Goal: Complete application form

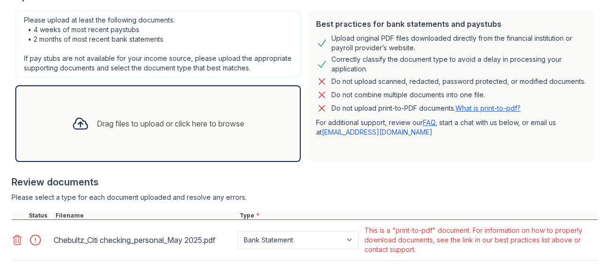
scroll to position [343, 0]
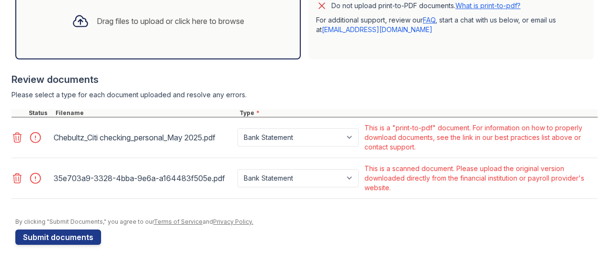
click at [124, 21] on div "Drag files to upload or click here to browse" at bounding box center [171, 20] width 148 height 11
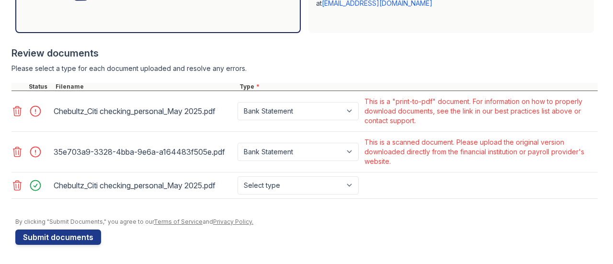
scroll to position [369, 0]
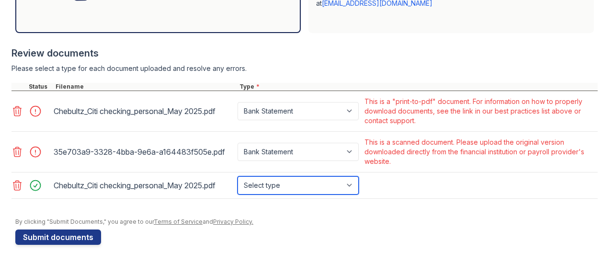
click at [308, 186] on select "Select type Paystub Bank Statement Offer Letter Tax Documents Benefit Award Let…" at bounding box center [298, 185] width 121 height 18
select select "bank_statement"
click at [238, 177] on select "Select type Paystub Bank Statement Offer Letter Tax Documents Benefit Award Let…" at bounding box center [298, 185] width 121 height 18
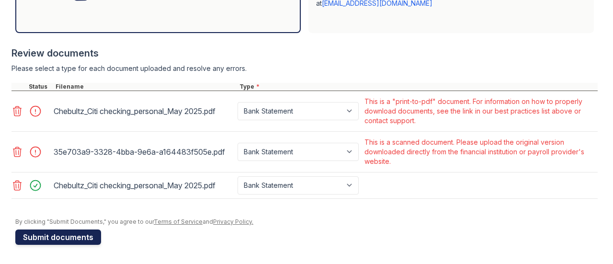
click at [87, 241] on button "Submit documents" at bounding box center [58, 236] width 86 height 15
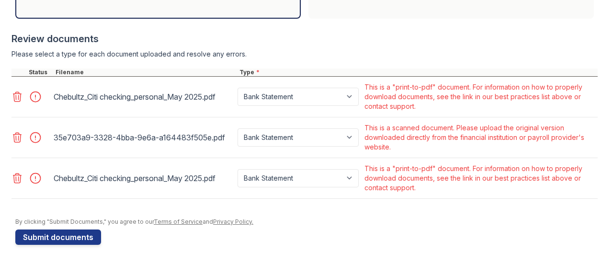
scroll to position [384, 0]
click at [36, 183] on div at bounding box center [38, 178] width 27 height 13
click at [35, 179] on div at bounding box center [38, 178] width 27 height 13
click at [563, 142] on div "This is a scanned document. Please upload the original version downloaded direc…" at bounding box center [480, 137] width 231 height 29
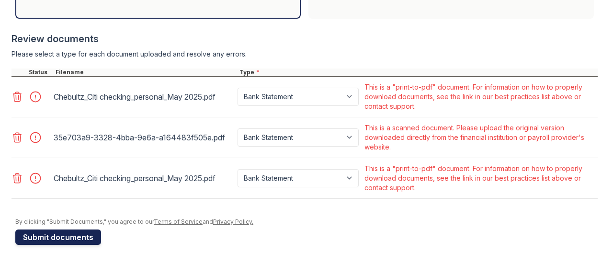
click at [82, 240] on button "Submit documents" at bounding box center [58, 236] width 86 height 15
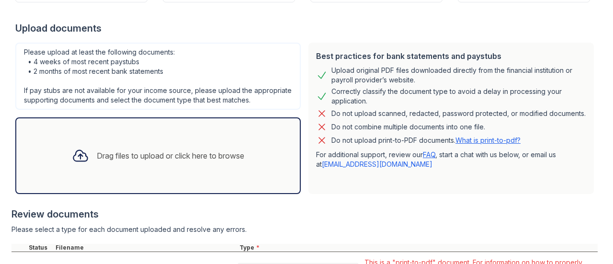
scroll to position [205, 0]
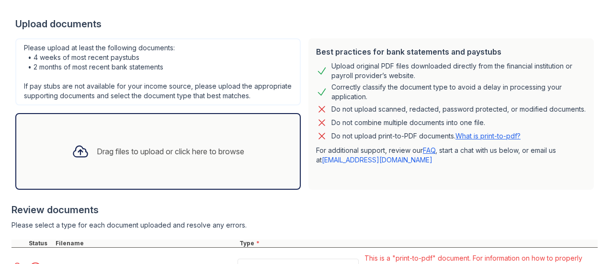
click at [97, 157] on div "Drag files to upload or click here to browse" at bounding box center [171, 151] width 148 height 11
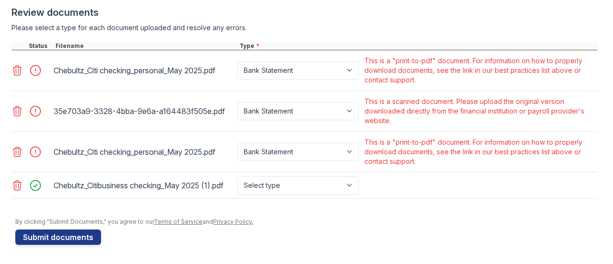
scroll to position [419, 0]
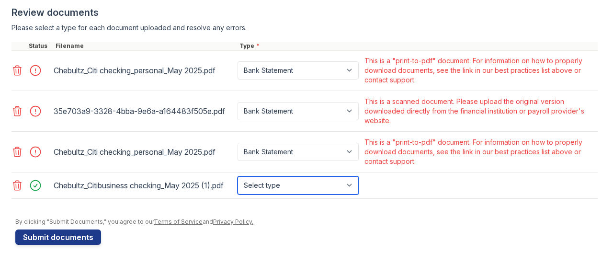
click at [354, 182] on select "Select type Paystub Bank Statement Offer Letter Tax Documents Benefit Award Let…" at bounding box center [298, 185] width 121 height 18
select select "bank_statement"
click at [238, 176] on select "Select type Paystub Bank Statement Offer Letter Tax Documents Benefit Award Let…" at bounding box center [298, 185] width 121 height 18
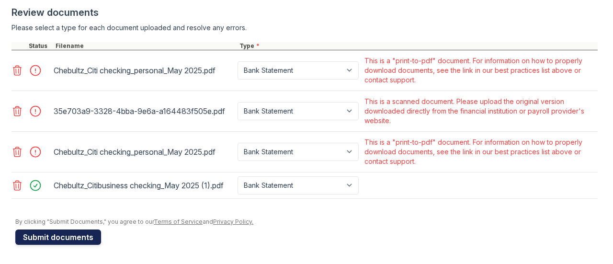
click at [59, 238] on button "Submit documents" at bounding box center [58, 236] width 86 height 15
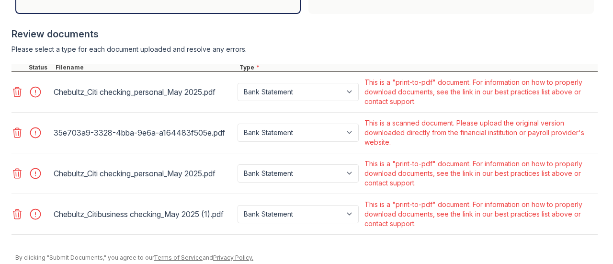
scroll to position [424, 0]
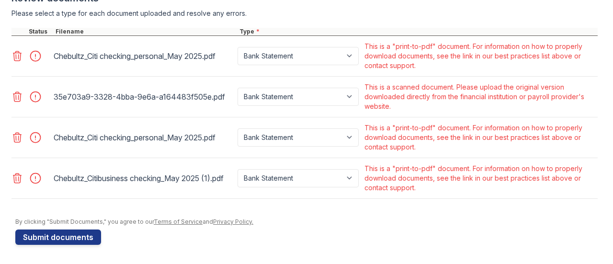
click at [71, 97] on div "35e703a9-3328-4bba-9e6a-a164483f505e.pdf" at bounding box center [144, 96] width 180 height 15
click at [114, 193] on div "Chebultz_Citibusiness checking_May 2025 (1).pdf" at bounding box center [144, 178] width 184 height 33
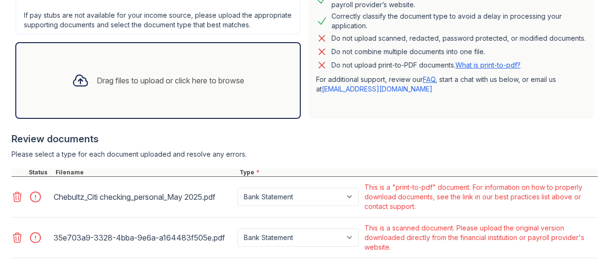
scroll to position [276, 0]
click at [101, 86] on div "Drag files to upload or click here to browse" at bounding box center [171, 80] width 148 height 11
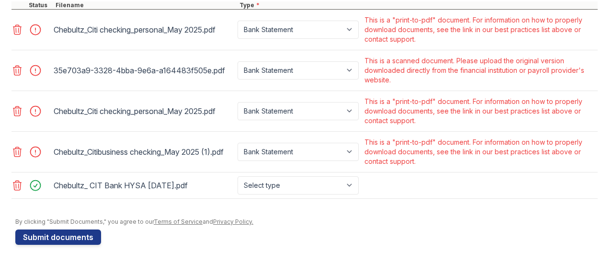
scroll to position [450, 0]
click at [91, 236] on button "Submit documents" at bounding box center [58, 236] width 86 height 15
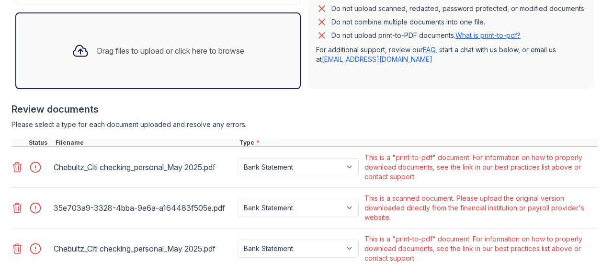
scroll to position [271, 0]
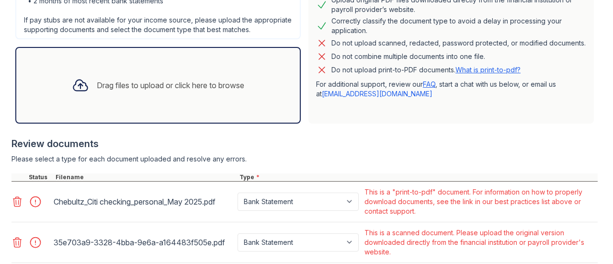
click at [157, 91] on div "Drag files to upload or click here to browse" at bounding box center [171, 85] width 148 height 11
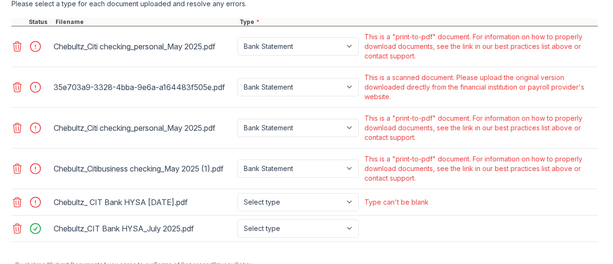
scroll to position [425, 0]
click at [21, 53] on icon at bounding box center [16, 47] width 11 height 11
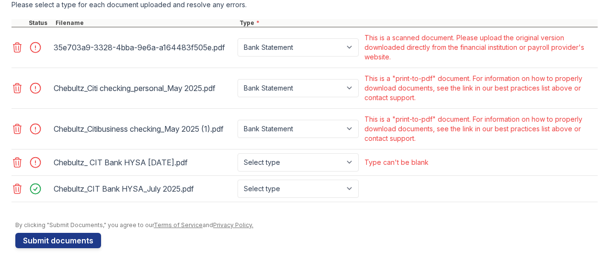
click at [16, 53] on icon at bounding box center [16, 47] width 11 height 11
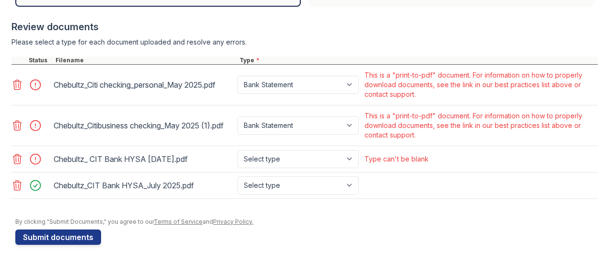
click at [14, 88] on icon at bounding box center [16, 84] width 11 height 11
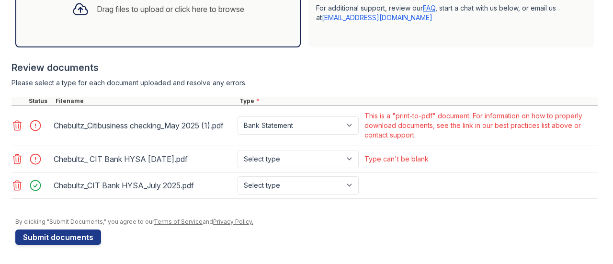
scroll to position [355, 0]
click at [22, 130] on icon at bounding box center [16, 125] width 11 height 11
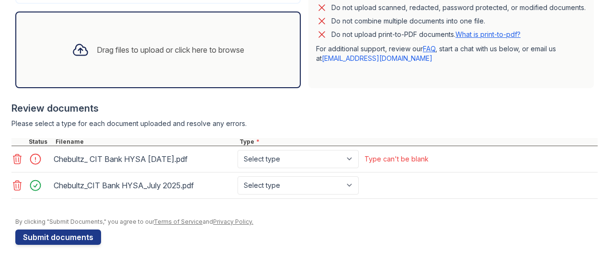
scroll to position [314, 0]
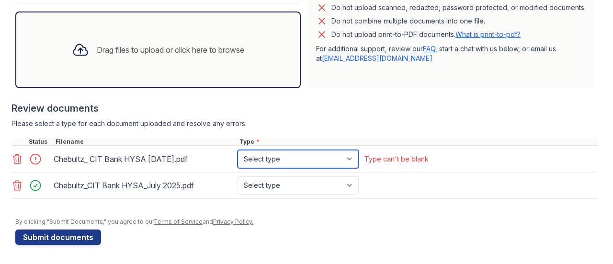
click at [291, 164] on select "Select type Paystub Bank Statement Offer Letter Tax Documents Benefit Award Let…" at bounding box center [298, 159] width 121 height 18
select select "bank_statement"
click at [238, 151] on select "Select type Paystub Bank Statement Offer Letter Tax Documents Benefit Award Let…" at bounding box center [298, 159] width 121 height 18
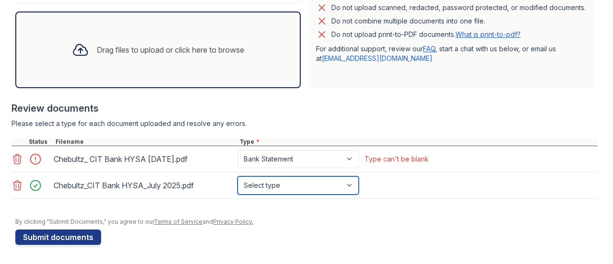
click at [296, 187] on select "Select type Paystub Bank Statement Offer Letter Tax Documents Benefit Award Let…" at bounding box center [298, 185] width 121 height 18
select select "bank_statement"
click at [238, 177] on select "Select type Paystub Bank Statement Offer Letter Tax Documents Benefit Award Let…" at bounding box center [298, 185] width 121 height 18
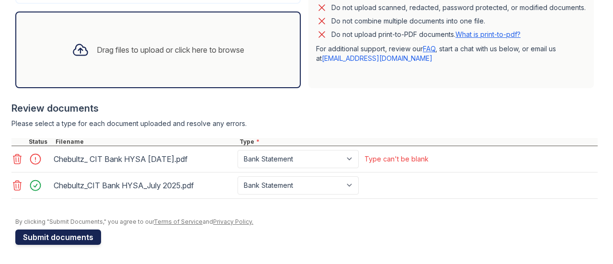
click at [67, 238] on button "Submit documents" at bounding box center [58, 236] width 86 height 15
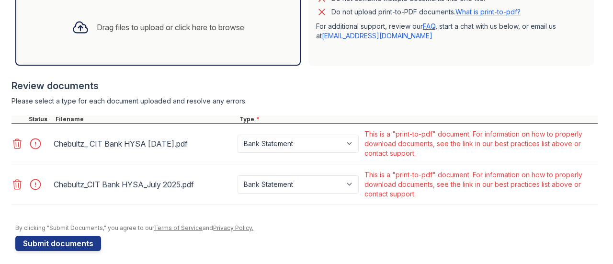
scroll to position [343, 0]
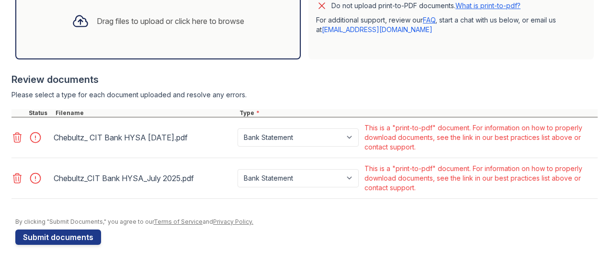
click at [426, 177] on div "This is a "print-to-pdf" document. For information on how to properly download …" at bounding box center [480, 178] width 231 height 29
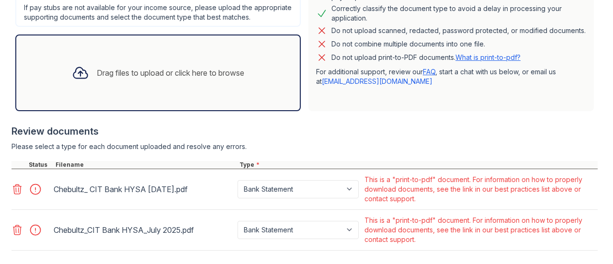
scroll to position [283, 0]
click at [131, 79] on div "Drag files to upload or click here to browse" at bounding box center [171, 73] width 148 height 11
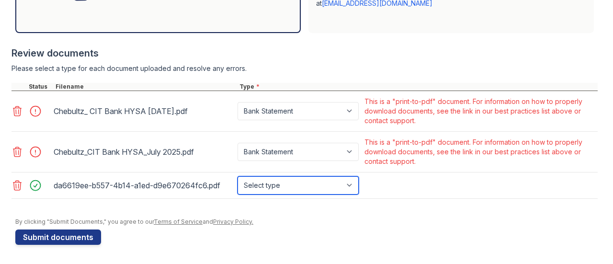
click at [325, 186] on select "Select type Paystub Bank Statement Offer Letter Tax Documents Benefit Award Let…" at bounding box center [298, 185] width 121 height 18
select select "investment_account_statement"
click at [238, 177] on select "Select type Paystub Bank Statement Offer Letter Tax Documents Benefit Award Let…" at bounding box center [298, 185] width 121 height 18
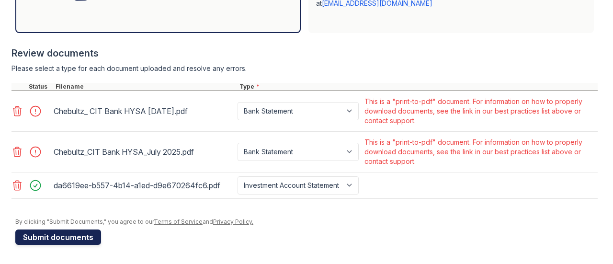
click at [49, 239] on button "Submit documents" at bounding box center [58, 236] width 86 height 15
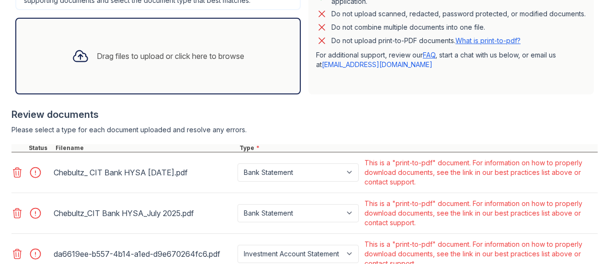
scroll to position [300, 0]
click at [128, 62] on div "Drag files to upload or click here to browse" at bounding box center [171, 56] width 148 height 11
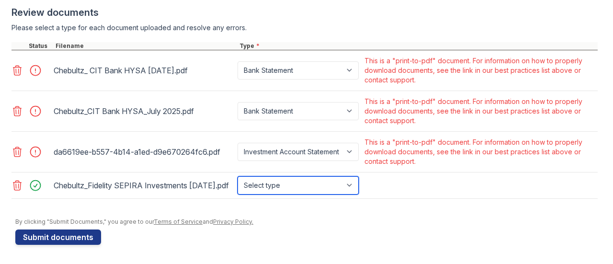
click at [334, 186] on select "Select type Paystub Bank Statement Offer Letter Tax Documents Benefit Award Let…" at bounding box center [298, 185] width 121 height 18
select select "investment_account_statement"
click at [238, 176] on select "Select type Paystub Bank Statement Offer Letter Tax Documents Benefit Award Let…" at bounding box center [298, 185] width 121 height 18
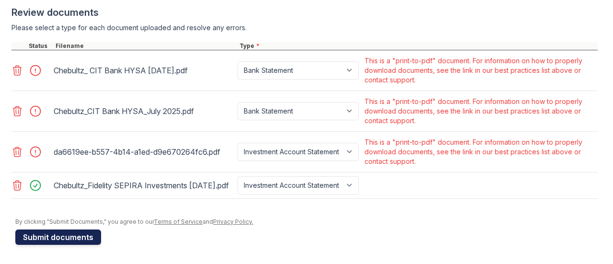
click at [81, 239] on button "Submit documents" at bounding box center [58, 236] width 86 height 15
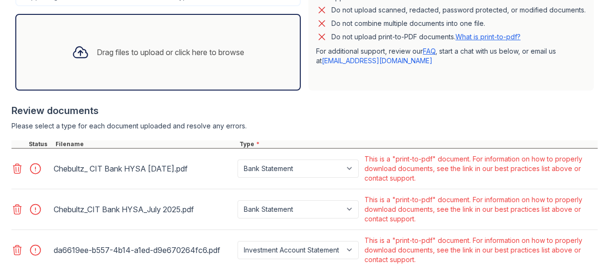
scroll to position [424, 0]
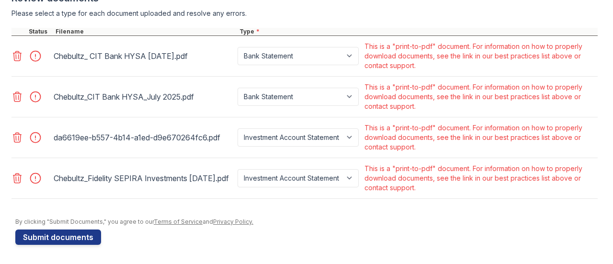
click at [34, 57] on div at bounding box center [38, 55] width 27 height 13
click at [38, 99] on div at bounding box center [38, 96] width 27 height 13
click at [35, 142] on div at bounding box center [38, 137] width 27 height 13
click at [34, 172] on div at bounding box center [38, 178] width 27 height 13
click at [123, 136] on div "da6619ee-b557-4b14-a1ed-d9e670264fc6.pdf" at bounding box center [144, 137] width 180 height 15
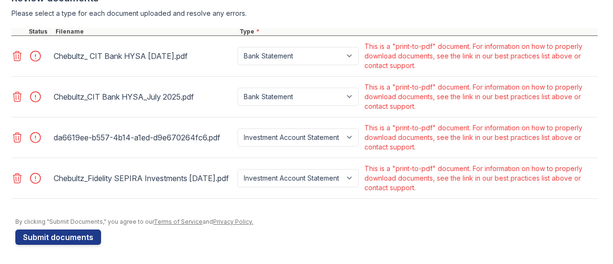
click at [182, 130] on div "da6619ee-b557-4b14-a1ed-d9e670264fc6.pdf" at bounding box center [144, 137] width 180 height 15
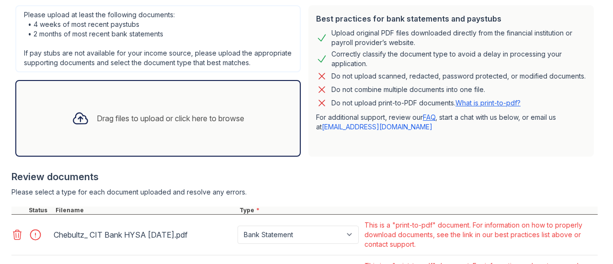
scroll to position [238, 0]
click at [202, 125] on div "Drag files to upload or click here to browse" at bounding box center [171, 118] width 148 height 11
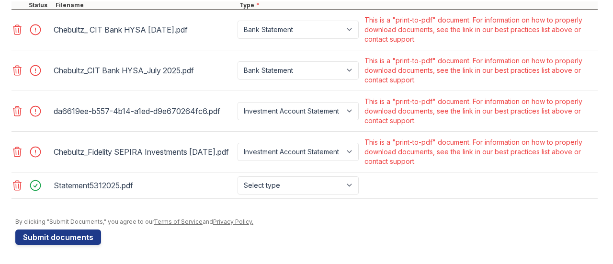
scroll to position [450, 0]
click at [128, 185] on div "Statement5312025.pdf" at bounding box center [144, 185] width 180 height 15
click at [33, 190] on div at bounding box center [38, 185] width 27 height 13
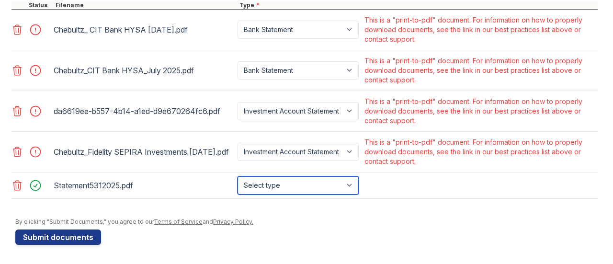
click at [275, 183] on select "Select type Paystub Bank Statement Offer Letter Tax Documents Benefit Award Let…" at bounding box center [298, 185] width 121 height 18
select select "investment_account_statement"
click at [238, 177] on select "Select type Paystub Bank Statement Offer Letter Tax Documents Benefit Award Let…" at bounding box center [298, 185] width 121 height 18
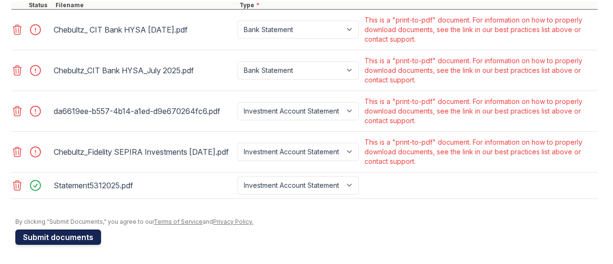
click at [70, 241] on button "Submit documents" at bounding box center [58, 236] width 86 height 15
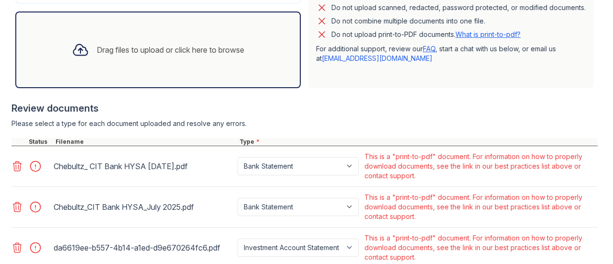
scroll to position [282, 0]
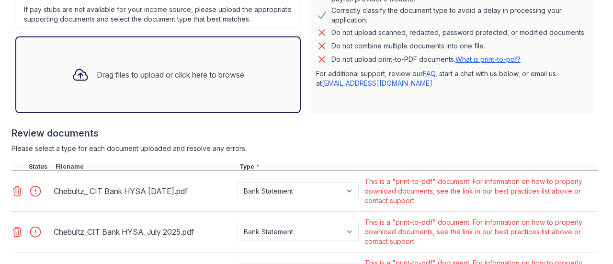
click at [128, 80] on div "Drag files to upload or click here to browse" at bounding box center [171, 74] width 148 height 11
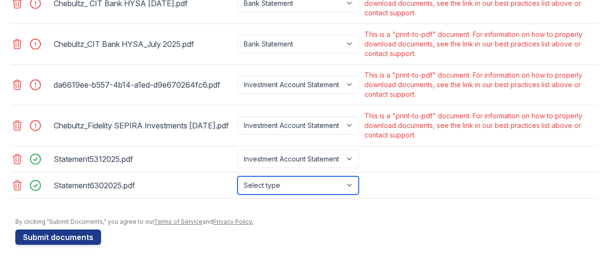
click at [284, 190] on select "Select type Paystub Bank Statement Offer Letter Tax Documents Benefit Award Let…" at bounding box center [298, 185] width 121 height 18
select select "investment_account_statement"
click at [238, 177] on select "Select type Paystub Bank Statement Offer Letter Tax Documents Benefit Award Let…" at bounding box center [298, 185] width 121 height 18
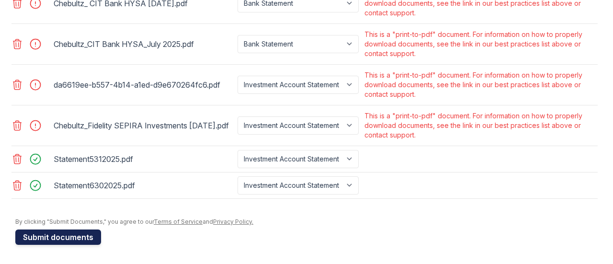
click at [86, 235] on button "Submit documents" at bounding box center [58, 236] width 86 height 15
click at [59, 234] on button "Submit documents" at bounding box center [58, 236] width 86 height 15
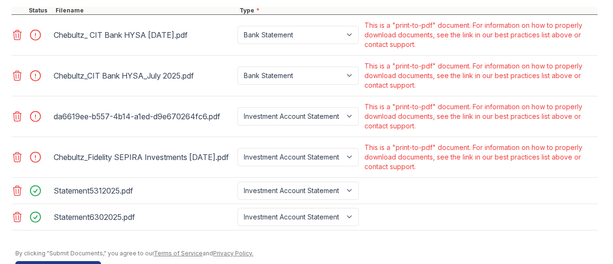
scroll to position [438, 0]
click at [16, 41] on icon at bounding box center [16, 34] width 11 height 11
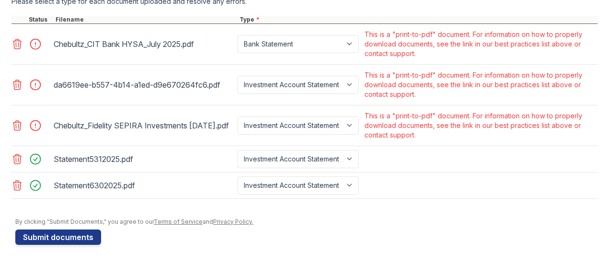
click at [20, 90] on icon at bounding box center [17, 85] width 8 height 10
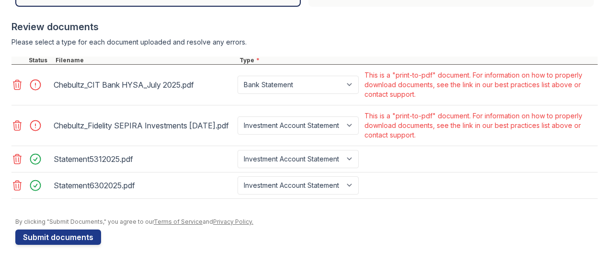
click at [20, 90] on icon at bounding box center [17, 85] width 8 height 10
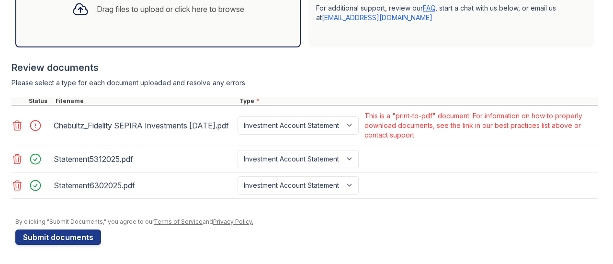
scroll to position [355, 0]
click at [17, 128] on icon at bounding box center [16, 125] width 11 height 11
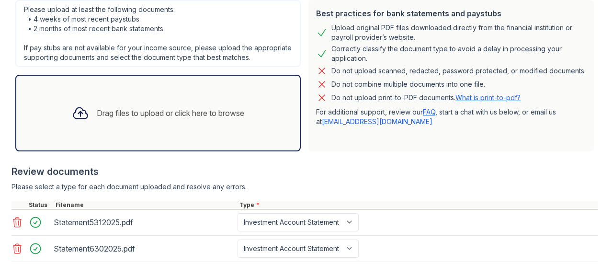
scroll to position [314, 0]
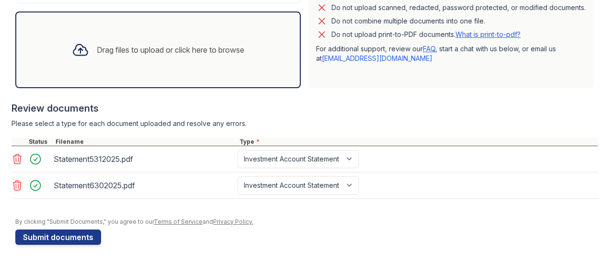
click at [121, 50] on div "Drag files to upload or click here to browse" at bounding box center [171, 49] width 148 height 11
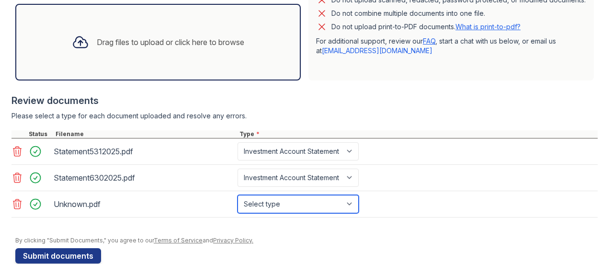
click at [350, 213] on select "Select type Paystub Bank Statement Offer Letter Tax Documents Benefit Award Let…" at bounding box center [298, 204] width 121 height 18
select select "bank_statement"
click at [238, 203] on select "Select type Paystub Bank Statement Offer Letter Tax Documents Benefit Award Let…" at bounding box center [298, 204] width 121 height 18
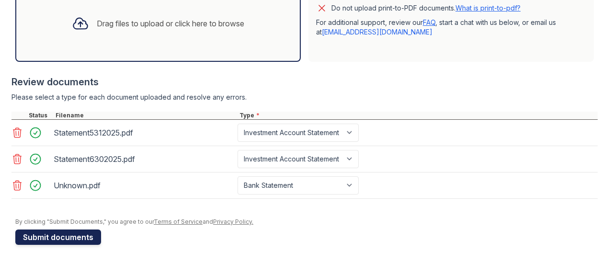
click at [85, 240] on button "Submit documents" at bounding box center [58, 236] width 86 height 15
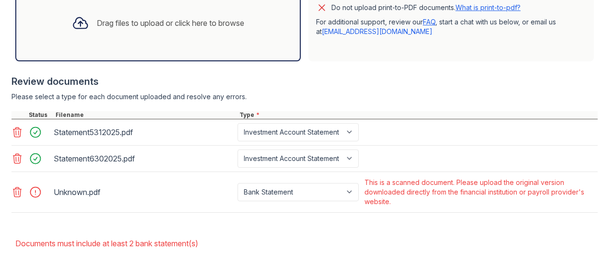
scroll to position [329, 0]
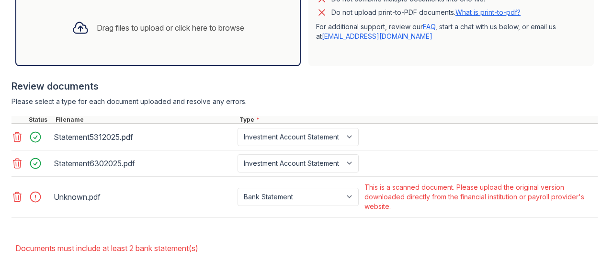
click at [101, 34] on div "Drag files to upload or click here to browse" at bounding box center [171, 27] width 148 height 11
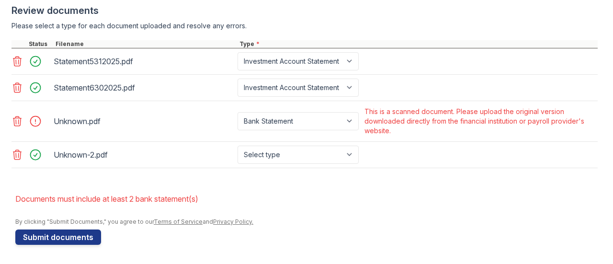
scroll to position [408, 0]
click at [351, 161] on select "Select type Paystub Bank Statement Offer Letter Tax Documents Benefit Award Let…" at bounding box center [298, 155] width 121 height 18
select select "other"
click at [238, 149] on select "Select type Paystub Bank Statement Offer Letter Tax Documents Benefit Award Let…" at bounding box center [298, 155] width 121 height 18
click at [79, 242] on button "Submit documents" at bounding box center [58, 236] width 86 height 15
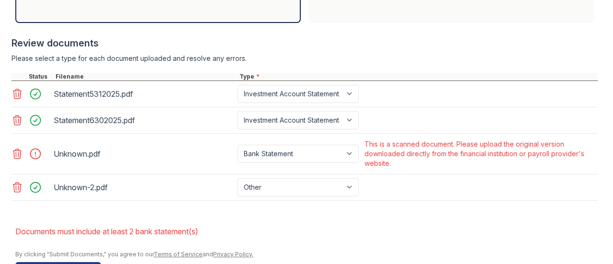
scroll to position [411, 0]
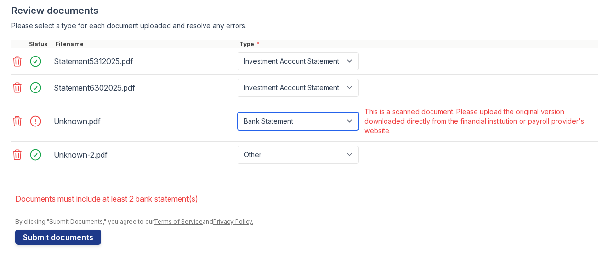
click at [350, 122] on select "Paystub Bank Statement Offer Letter Tax Documents Benefit Award Letter Investme…" at bounding box center [298, 121] width 121 height 18
select select "other"
click at [238, 113] on select "Paystub Bank Statement Offer Letter Tax Documents Benefit Award Letter Investme…" at bounding box center [298, 121] width 121 height 18
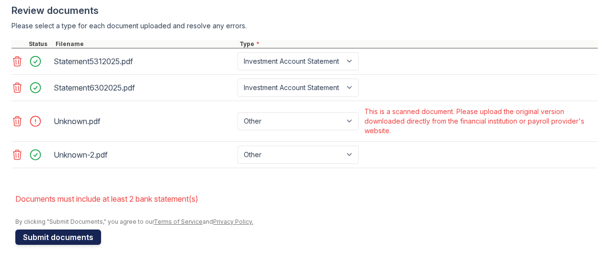
click at [46, 233] on button "Submit documents" at bounding box center [58, 236] width 86 height 15
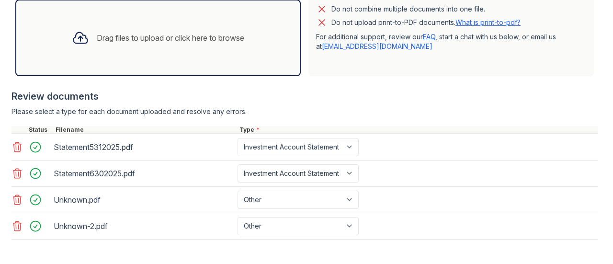
scroll to position [397, 0]
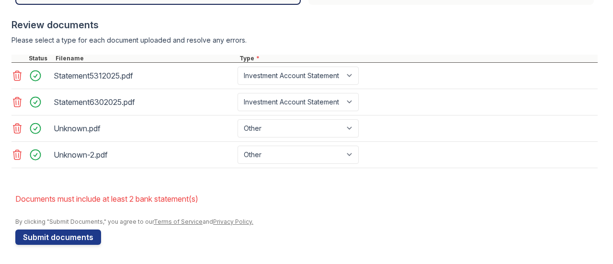
click at [77, 130] on div "Unknown.pdf" at bounding box center [144, 128] width 180 height 15
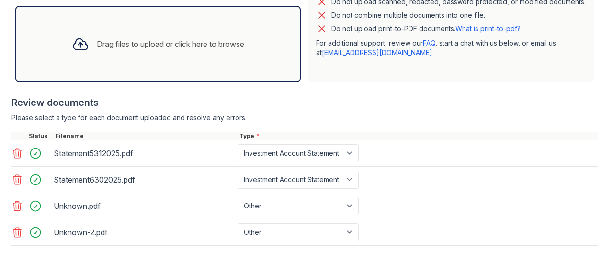
scroll to position [311, 0]
click at [91, 55] on div "Drag files to upload or click here to browse" at bounding box center [158, 45] width 188 height 33
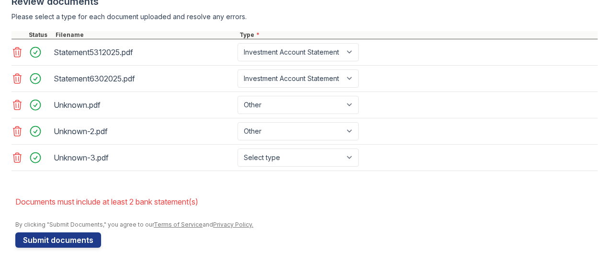
scroll to position [423, 0]
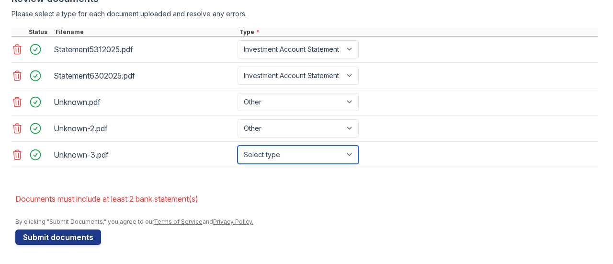
click at [349, 156] on select "Select type Paystub Bank Statement Offer Letter Tax Documents Benefit Award Let…" at bounding box center [298, 155] width 121 height 18
select select "other"
click at [238, 146] on select "Select type Paystub Bank Statement Offer Letter Tax Documents Benefit Award Let…" at bounding box center [298, 155] width 121 height 18
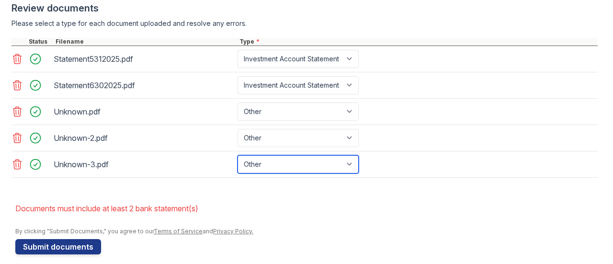
scroll to position [406, 0]
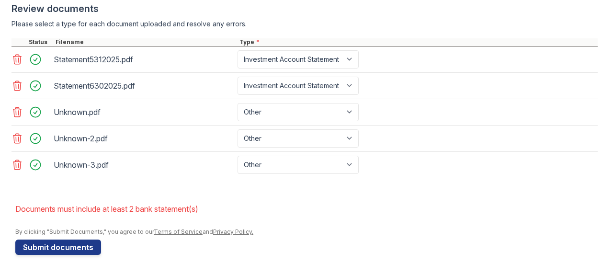
click at [16, 117] on icon at bounding box center [16, 111] width 11 height 11
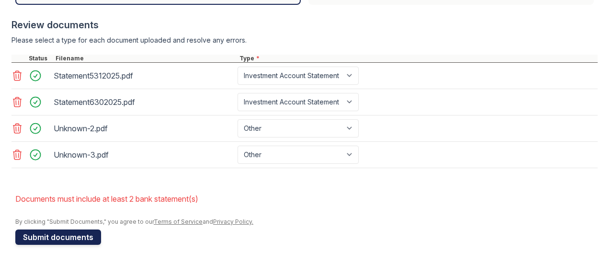
click at [75, 242] on button "Submit documents" at bounding box center [58, 236] width 86 height 15
click at [84, 242] on button "Submit documents" at bounding box center [58, 236] width 86 height 15
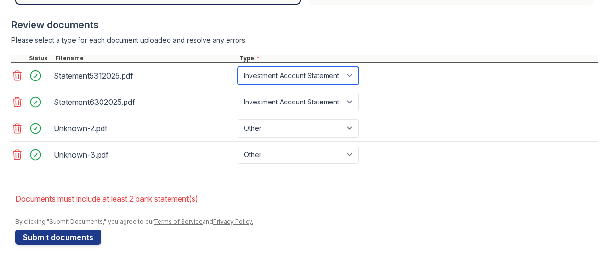
click at [351, 74] on select "Paystub Bank Statement Offer Letter Tax Documents Benefit Award Letter Investme…" at bounding box center [298, 76] width 121 height 18
select select "bank_statement"
click at [238, 69] on select "Paystub Bank Statement Offer Letter Tax Documents Benefit Award Letter Investme…" at bounding box center [298, 76] width 121 height 18
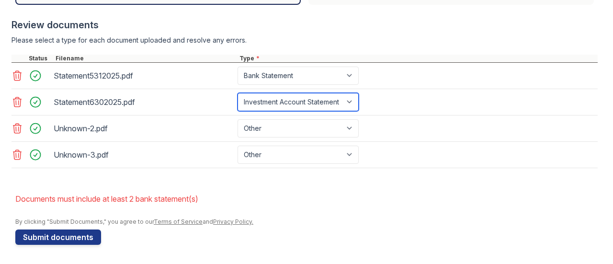
click at [348, 100] on select "Paystub Bank Statement Offer Letter Tax Documents Benefit Award Letter Investme…" at bounding box center [298, 102] width 121 height 18
select select "bank_statement"
click at [238, 94] on select "Paystub Bank Statement Offer Letter Tax Documents Benefit Award Letter Investme…" at bounding box center [298, 102] width 121 height 18
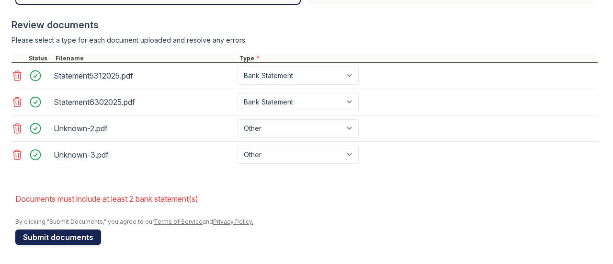
click at [72, 240] on button "Submit documents" at bounding box center [58, 236] width 86 height 15
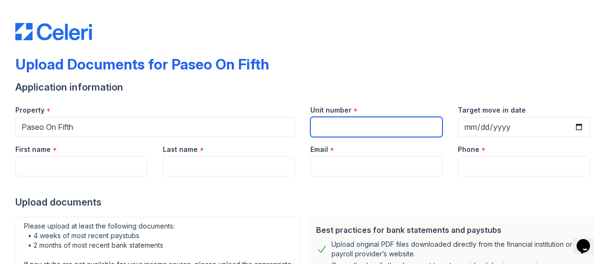
click at [343, 128] on input "Unit number" at bounding box center [376, 127] width 132 height 20
type input "401"
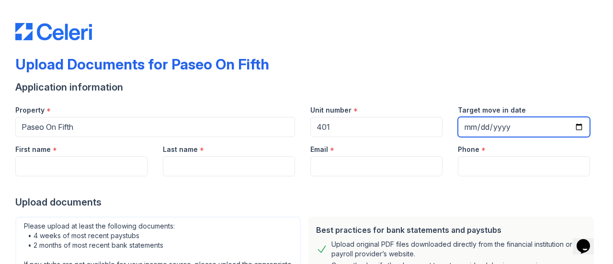
click at [458, 123] on input "Target move in date" at bounding box center [524, 127] width 132 height 20
type input "[DATE]"
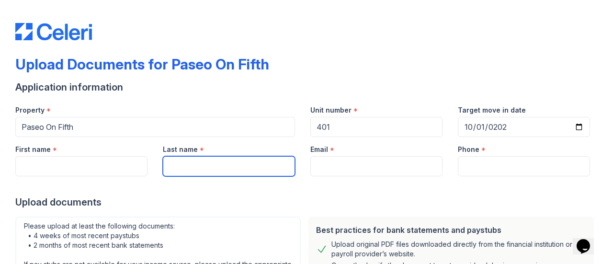
click at [261, 166] on input "Last name" at bounding box center [229, 166] width 132 height 20
type input "Chebultz"
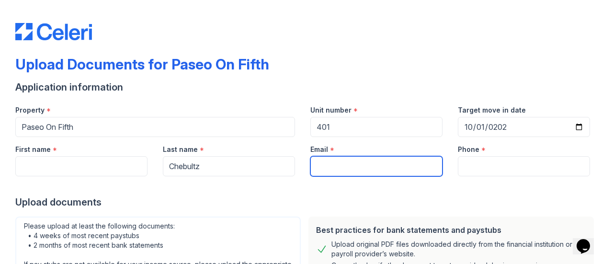
click at [334, 165] on input "Email" at bounding box center [376, 166] width 132 height 20
type input "[PERSON_NAME][EMAIL_ADDRESS][DOMAIN_NAME]"
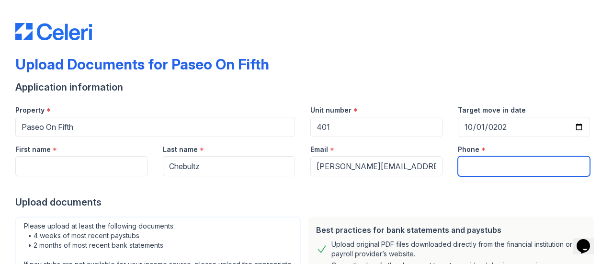
click at [458, 168] on input "Phone" at bounding box center [524, 166] width 132 height 20
type input "3238281899"
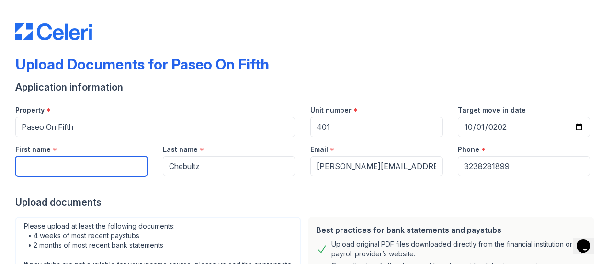
click at [109, 167] on input "First name" at bounding box center [81, 166] width 132 height 20
type input "[PERSON_NAME]"
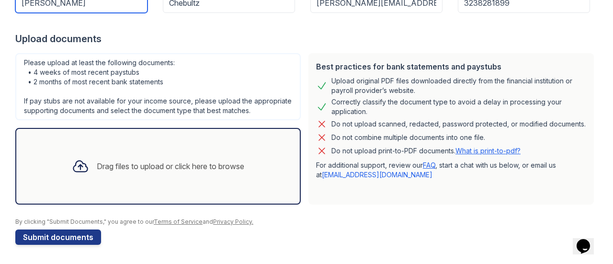
scroll to position [172, 0]
click at [85, 167] on div at bounding box center [80, 166] width 25 height 25
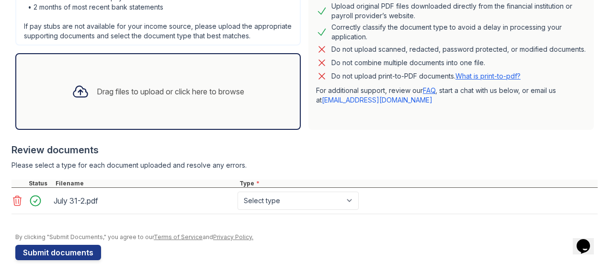
scroll to position [262, 0]
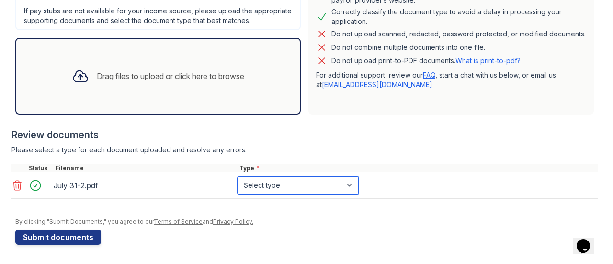
click at [303, 186] on select "Select type Paystub Bank Statement Offer Letter Tax Documents Benefit Award Let…" at bounding box center [298, 185] width 121 height 18
select select "other"
click at [238, 177] on select "Select type Paystub Bank Statement Offer Letter Tax Documents Benefit Award Let…" at bounding box center [298, 185] width 121 height 18
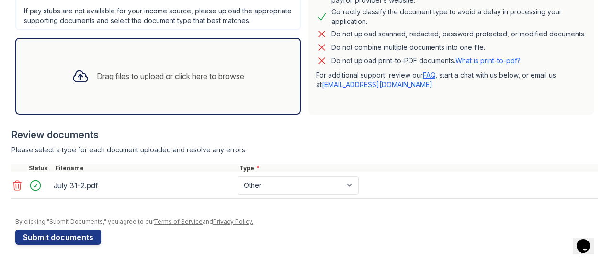
click at [199, 78] on div "Drag files to upload or click here to browse" at bounding box center [171, 75] width 148 height 11
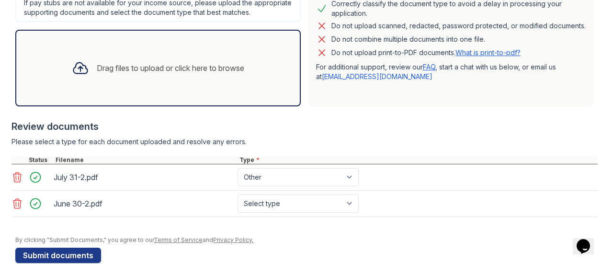
scroll to position [287, 0]
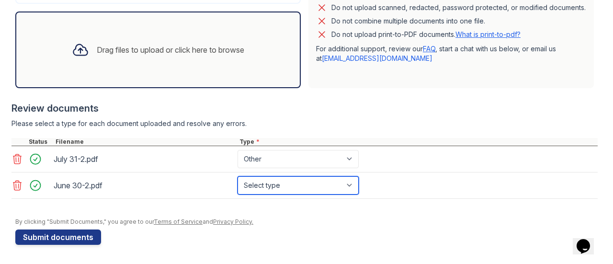
click at [304, 189] on select "Select type Paystub Bank Statement Offer Letter Tax Documents Benefit Award Let…" at bounding box center [298, 185] width 121 height 18
select select "other"
click at [238, 177] on select "Select type Paystub Bank Statement Offer Letter Tax Documents Benefit Award Let…" at bounding box center [298, 185] width 121 height 18
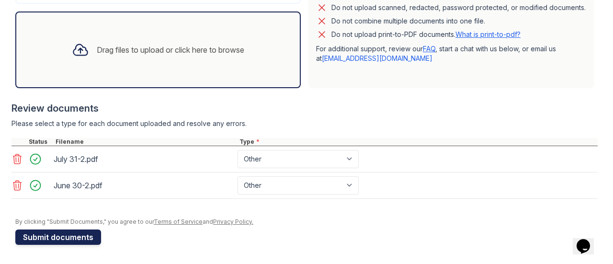
click at [57, 242] on button "Submit documents" at bounding box center [58, 236] width 86 height 15
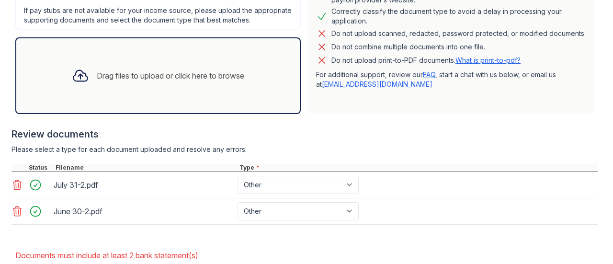
scroll to position [345, 0]
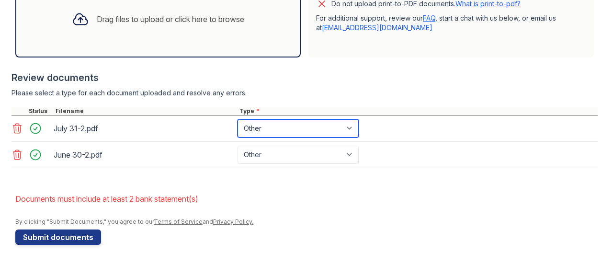
click at [274, 132] on select "Paystub Bank Statement Offer Letter Tax Documents Benefit Award Letter Investme…" at bounding box center [298, 128] width 121 height 18
select select "bank_statement"
click at [238, 120] on select "Paystub Bank Statement Offer Letter Tax Documents Benefit Award Letter Investme…" at bounding box center [298, 128] width 121 height 18
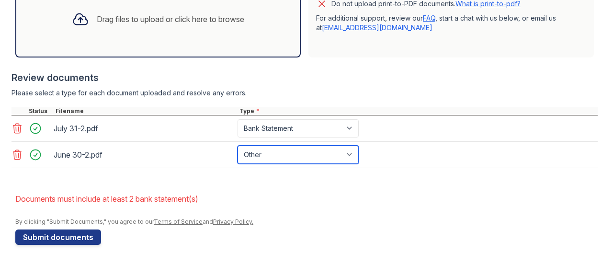
click at [277, 159] on select "Paystub Bank Statement Offer Letter Tax Documents Benefit Award Letter Investme…" at bounding box center [298, 155] width 121 height 18
click at [277, 160] on select "Paystub Bank Statement Offer Letter Tax Documents Benefit Award Letter Investme…" at bounding box center [298, 155] width 121 height 18
select select "bank_statement"
click at [238, 146] on select "Paystub Bank Statement Offer Letter Tax Documents Benefit Award Letter Investme…" at bounding box center [298, 155] width 121 height 18
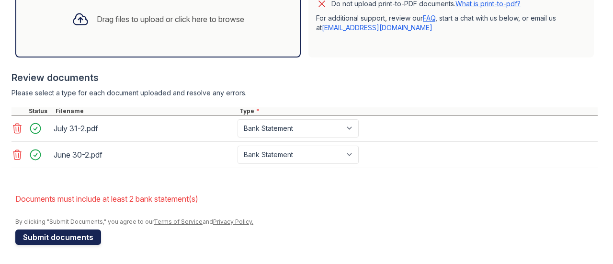
click at [84, 235] on button "Submit documents" at bounding box center [58, 236] width 86 height 15
